Goal: Task Accomplishment & Management: Complete application form

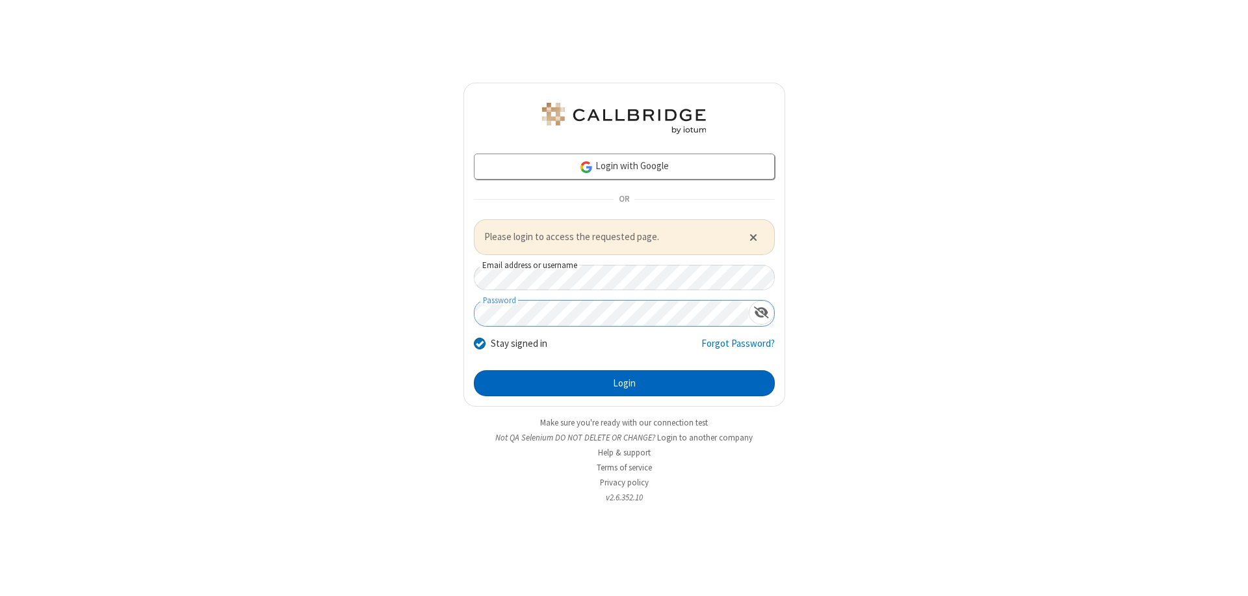
click at [624, 382] on button "Login" at bounding box center [624, 383] width 301 height 26
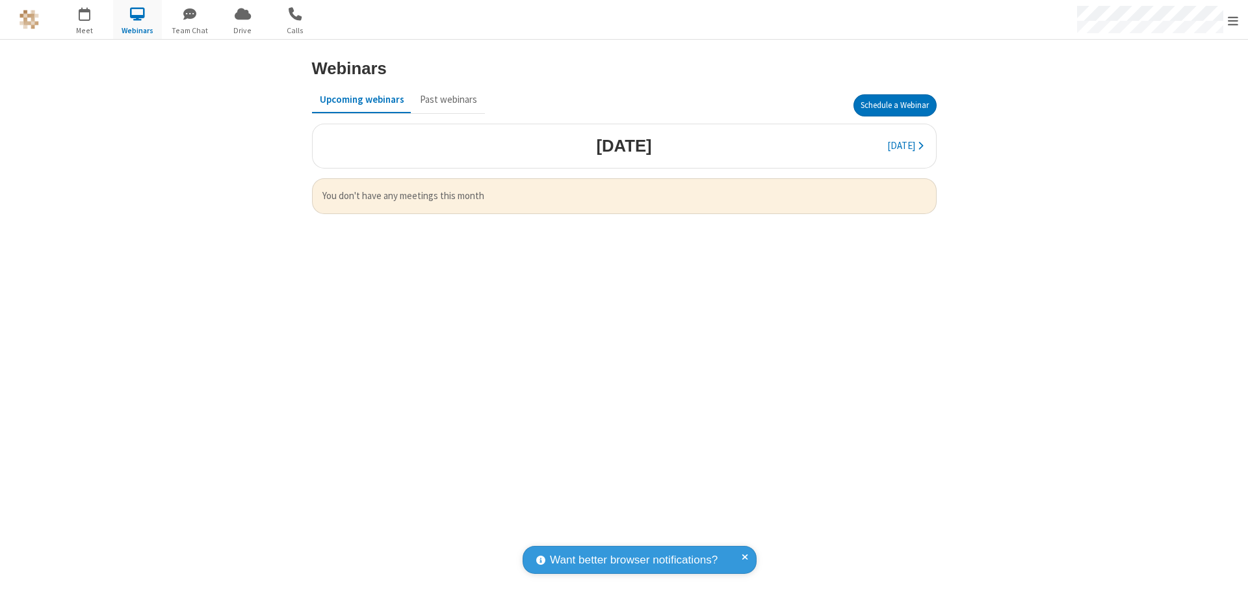
click at [895, 105] on button "Schedule a Webinar" at bounding box center [895, 105] width 83 height 22
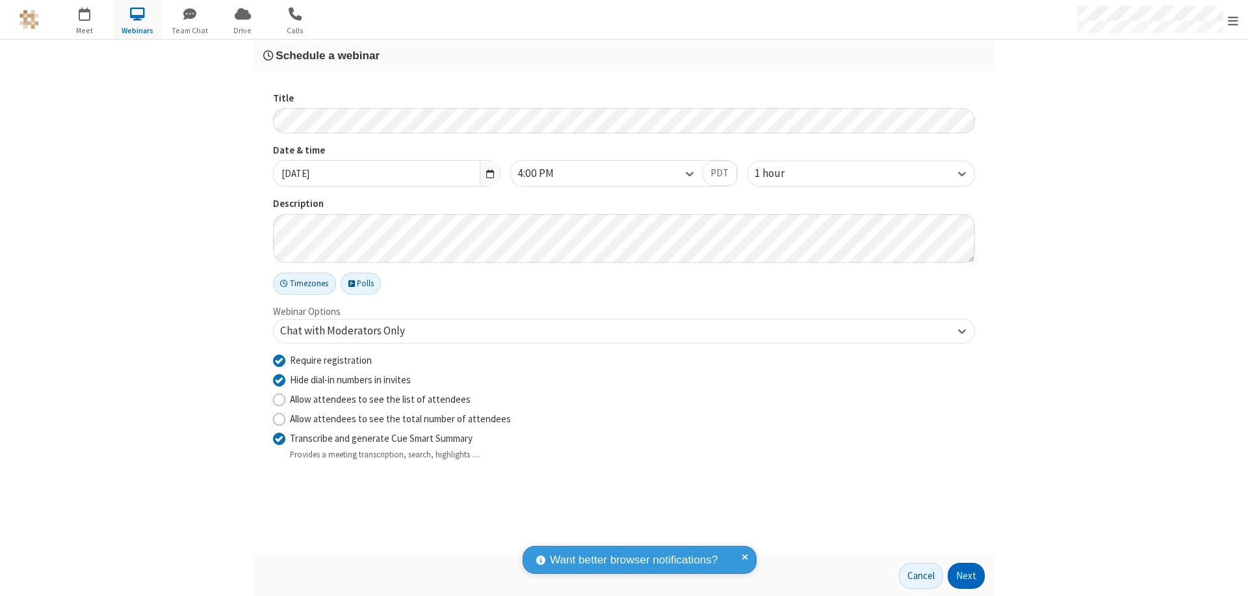
click at [967, 575] on button "Next" at bounding box center [966, 575] width 37 height 26
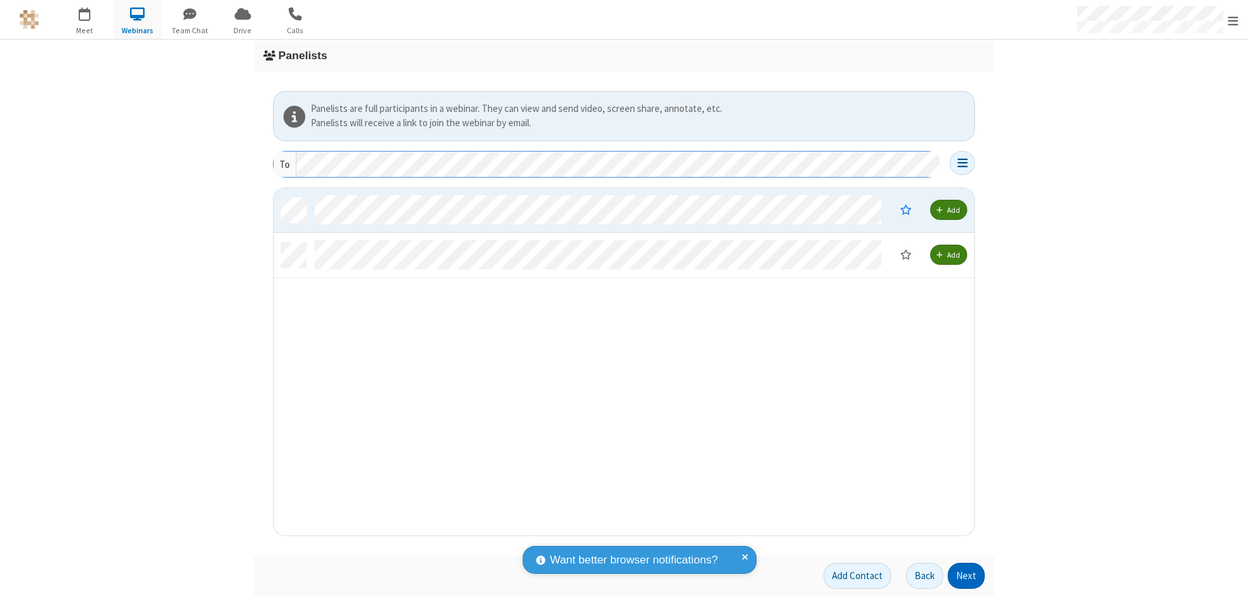
click at [967, 575] on button "Next" at bounding box center [966, 575] width 37 height 26
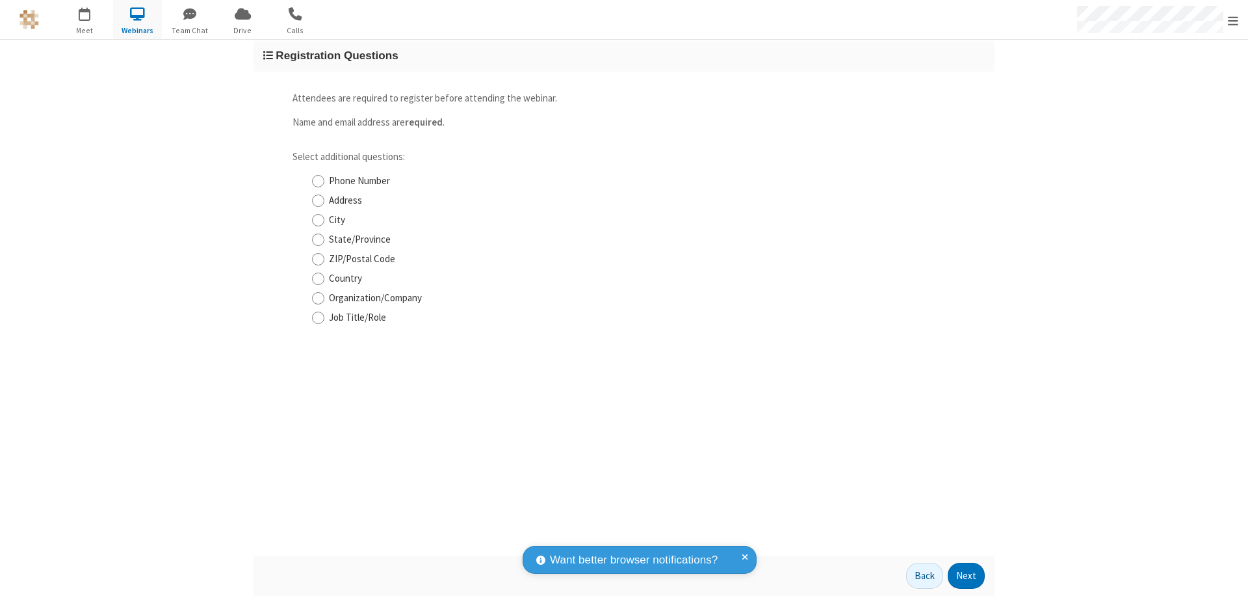
click at [318, 181] on input "Phone Number" at bounding box center [318, 181] width 12 height 14
checkbox input "true"
click at [967, 575] on button "Next" at bounding box center [966, 575] width 37 height 26
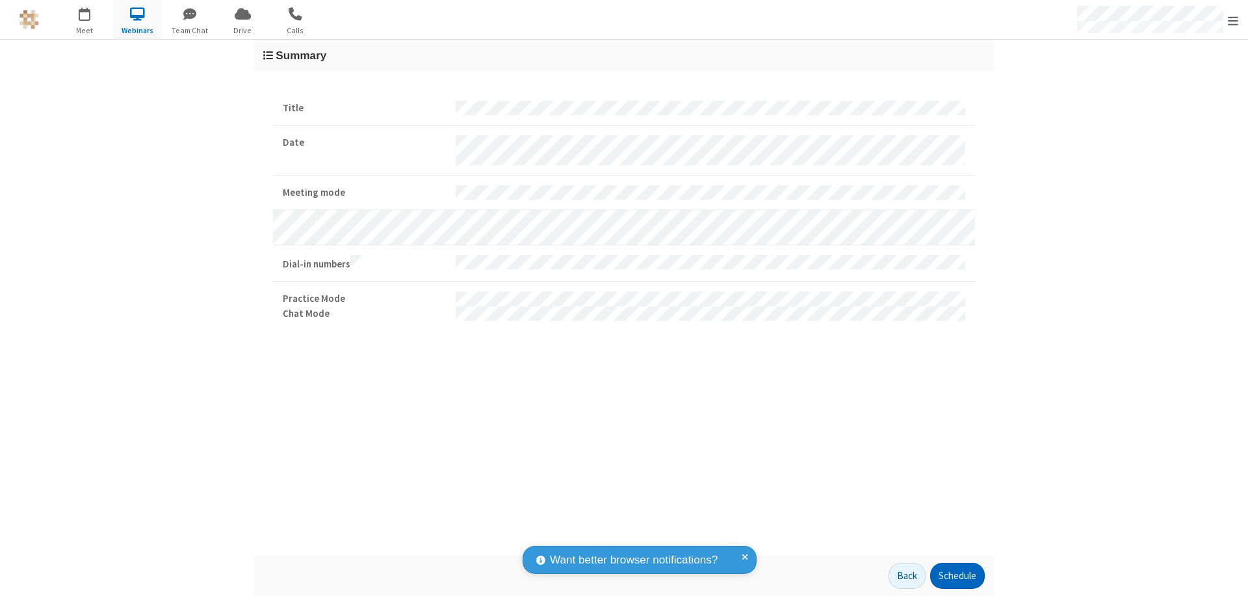
click at [957, 575] on button "Schedule" at bounding box center [957, 575] width 55 height 26
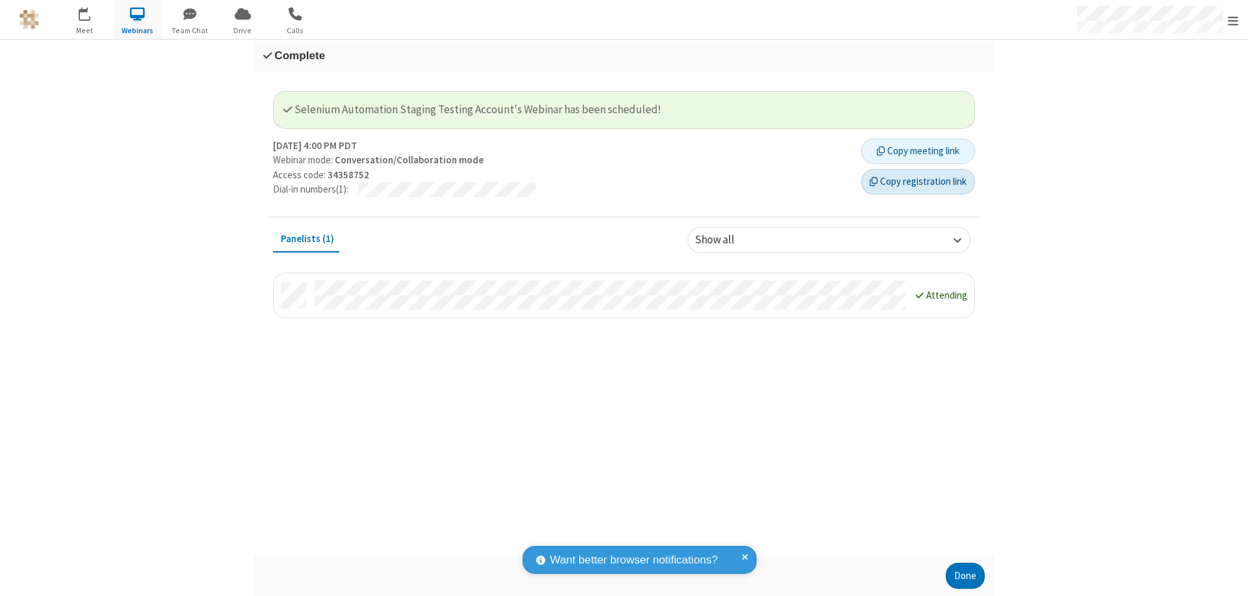
click at [918, 181] on button "Copy registration link" at bounding box center [918, 182] width 114 height 26
click at [965, 575] on button "Done" at bounding box center [965, 575] width 39 height 26
